Goal: Task Accomplishment & Management: Manage account settings

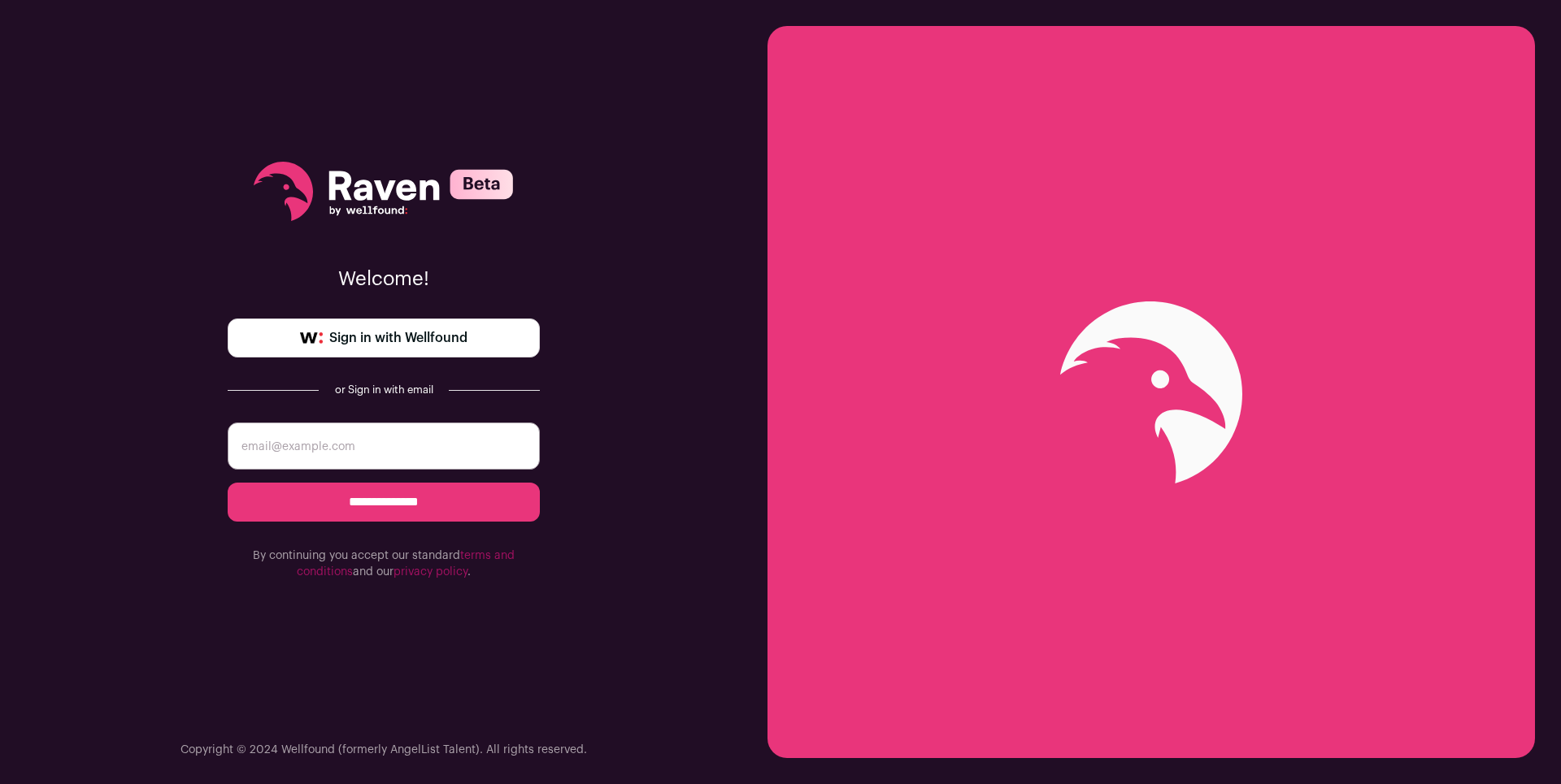
click at [486, 342] on link "Sign in with Wellfound" at bounding box center [384, 337] width 312 height 39
click at [346, 437] on input "email" at bounding box center [384, 445] width 312 height 47
type input "[PERSON_NAME][EMAIL_ADDRESS][PERSON_NAME][DOMAIN_NAME]"
click at [417, 345] on span "Sign in with Wellfound" at bounding box center [398, 338] width 138 height 20
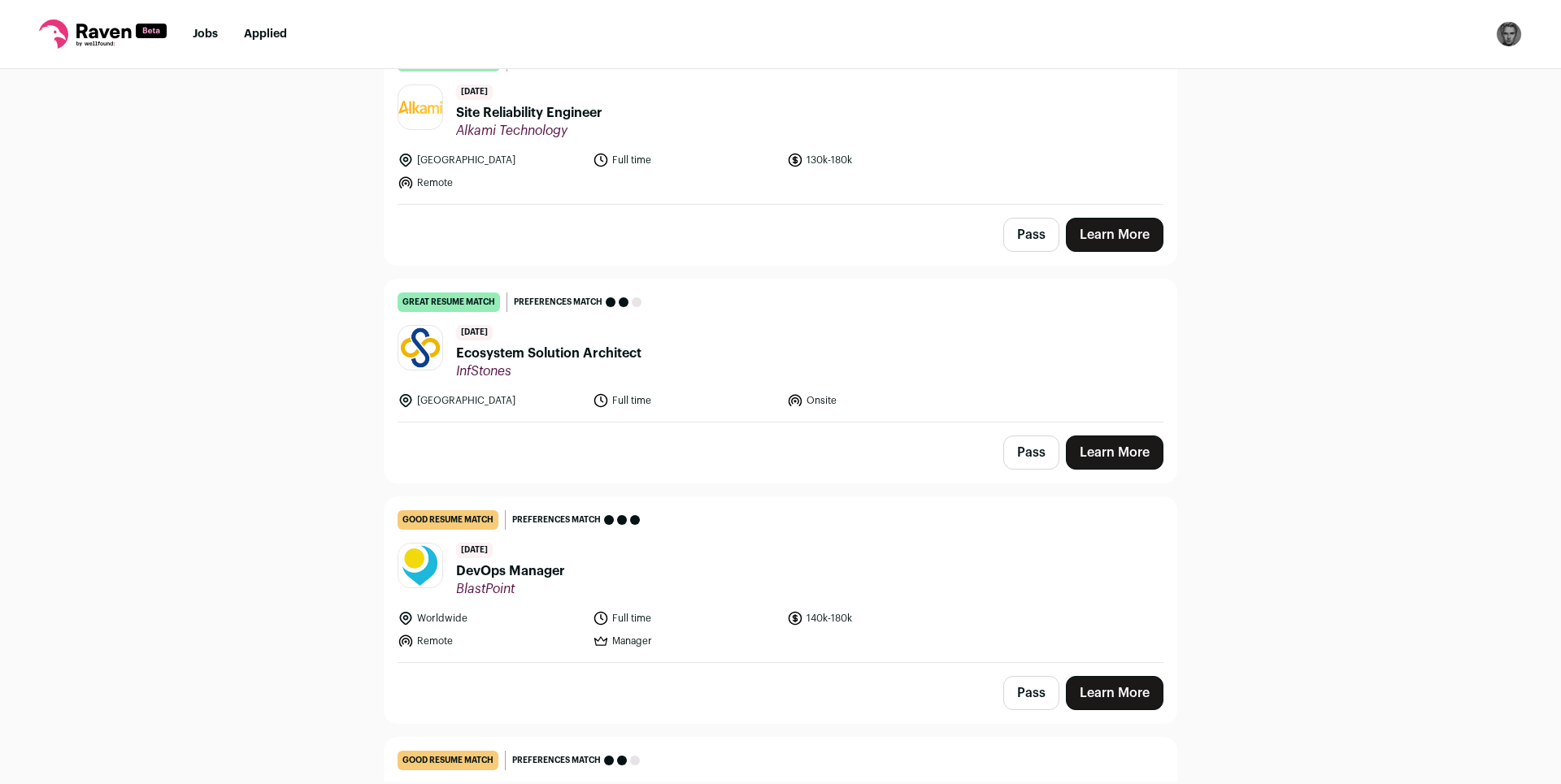
scroll to position [488, 0]
